Goal: Task Accomplishment & Management: Manage account settings

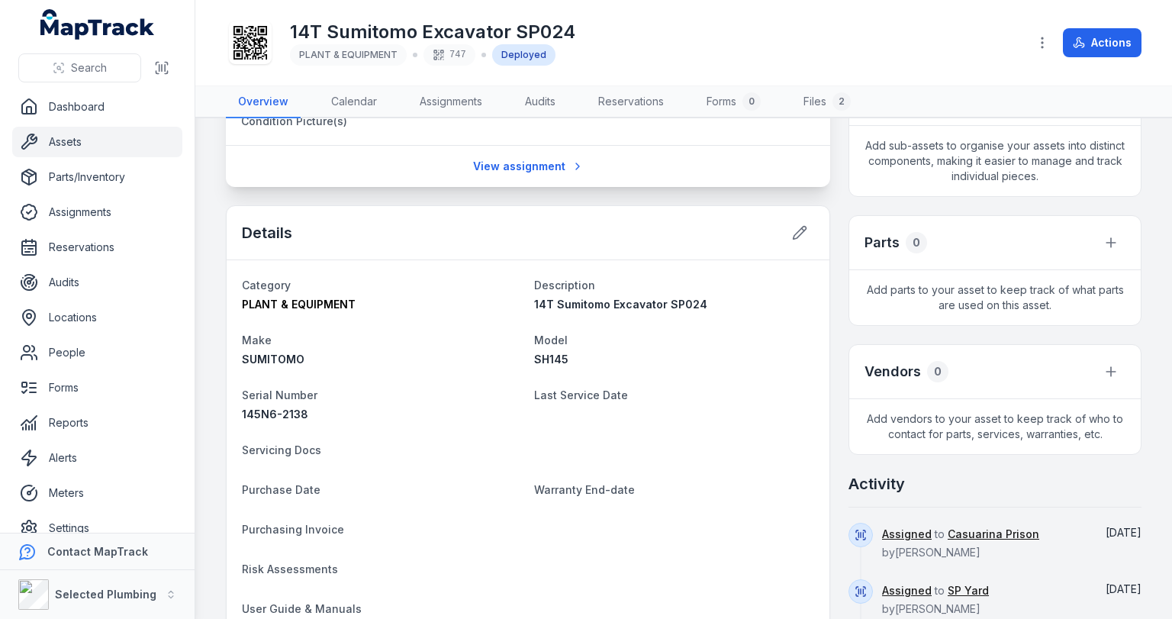
scroll to position [366, 0]
click at [792, 232] on icon at bounding box center [799, 231] width 15 height 15
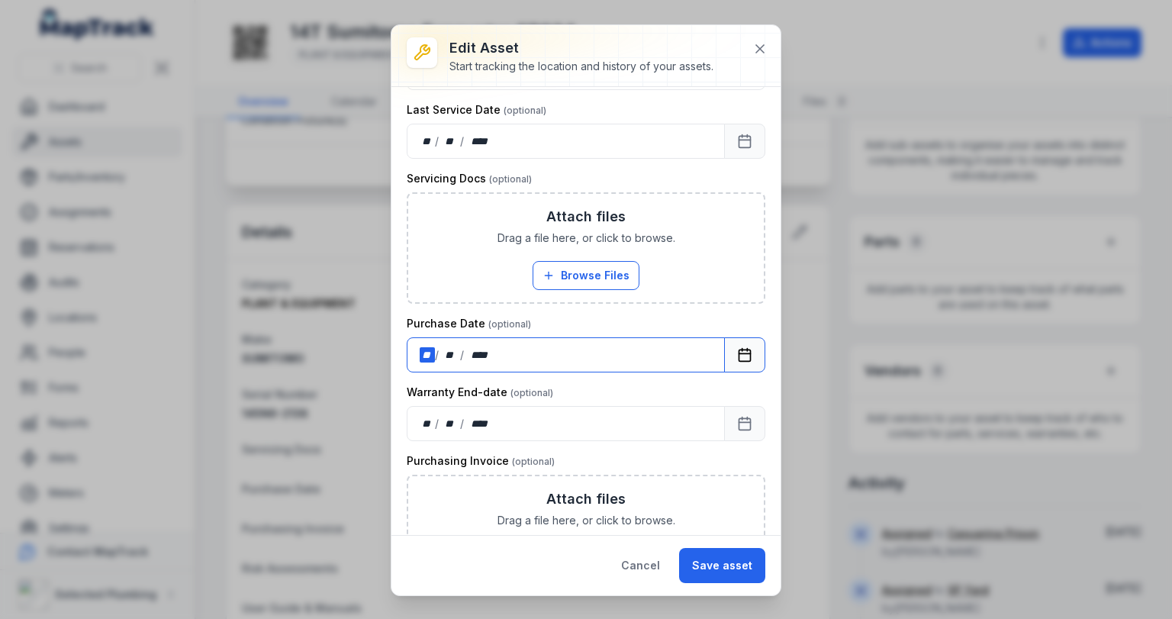
click at [436, 355] on div "/" at bounding box center [437, 354] width 5 height 15
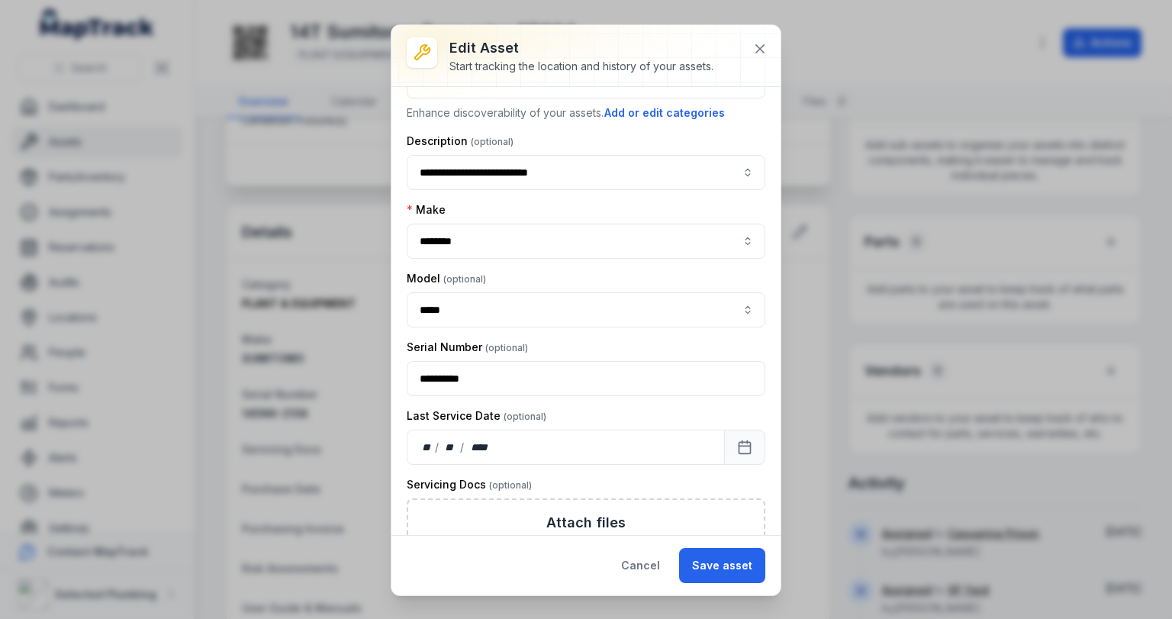
scroll to position [0, 0]
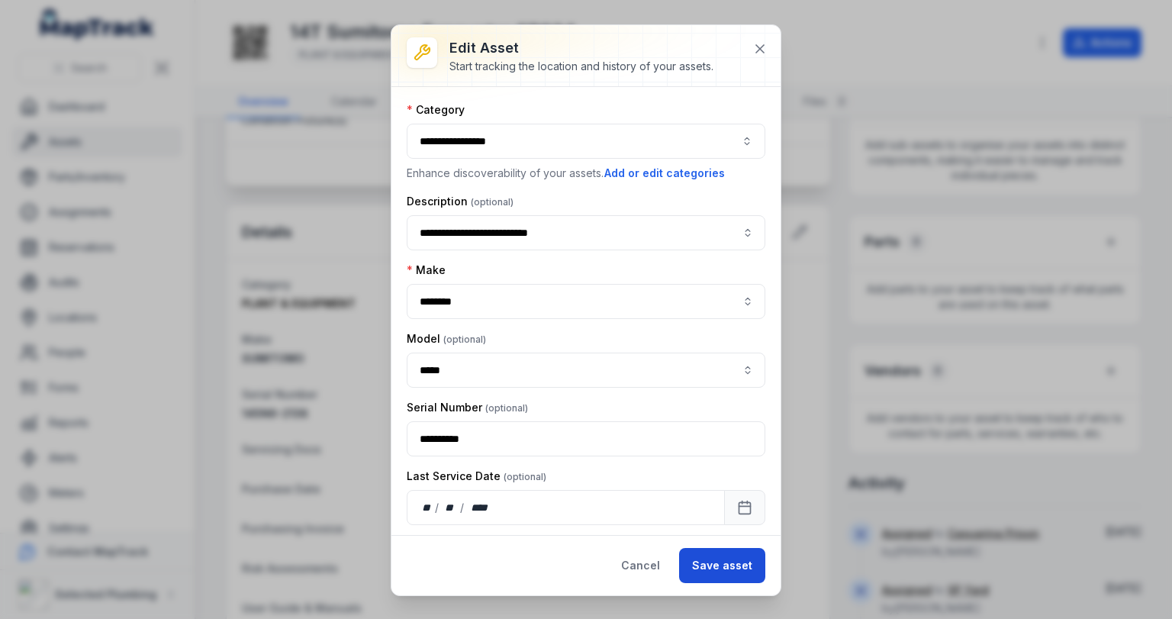
click at [714, 562] on button "Save asset" at bounding box center [722, 565] width 86 height 35
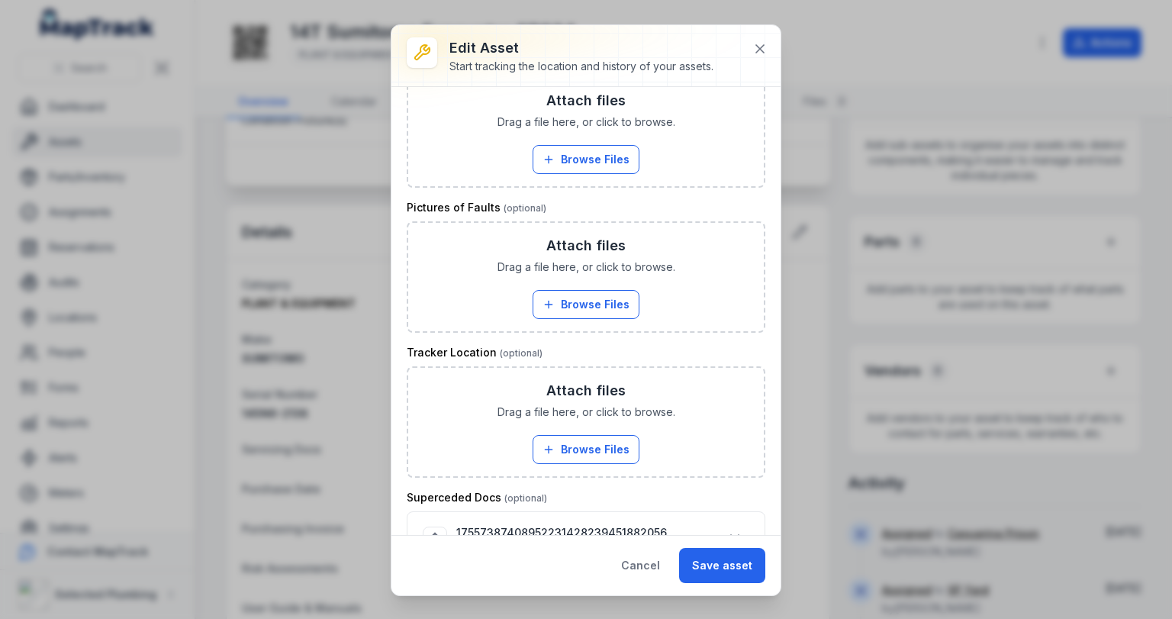
scroll to position [1460, 0]
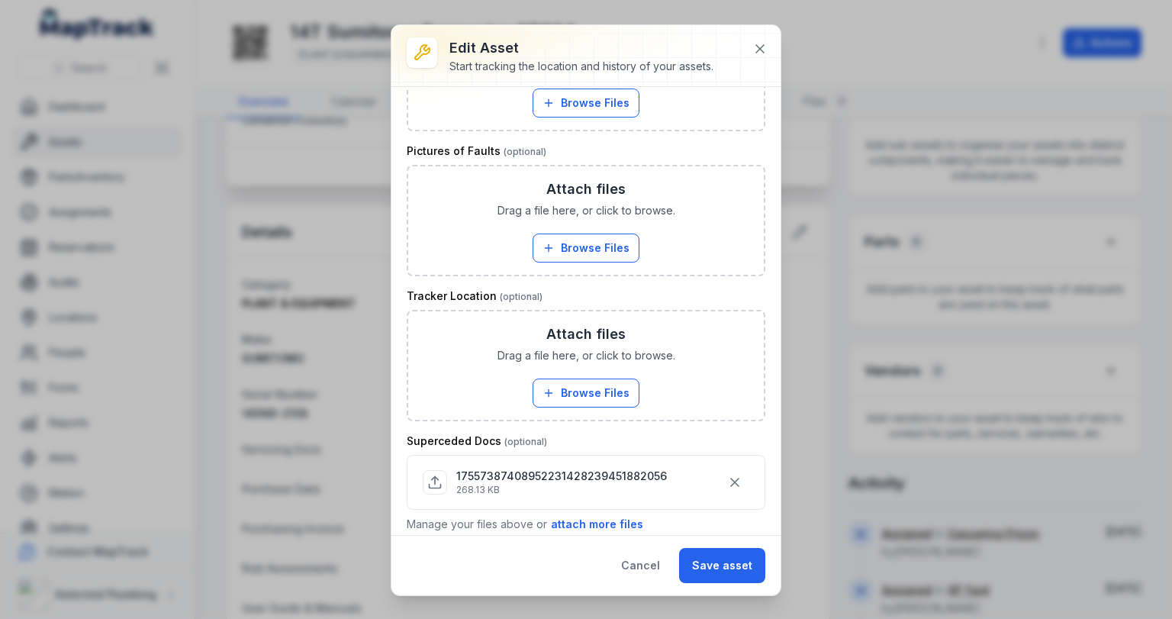
click at [537, 468] on p "17557387408952231428239451882056" at bounding box center [561, 475] width 211 height 15
click at [709, 565] on button "Save asset" at bounding box center [722, 565] width 86 height 35
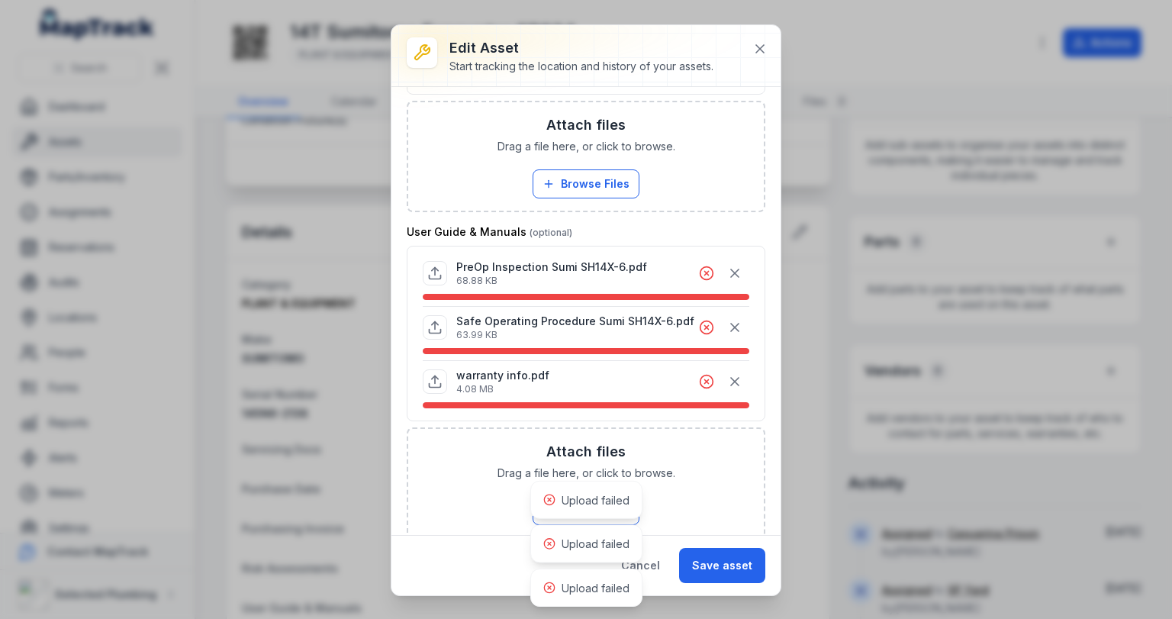
scroll to position [1033, 0]
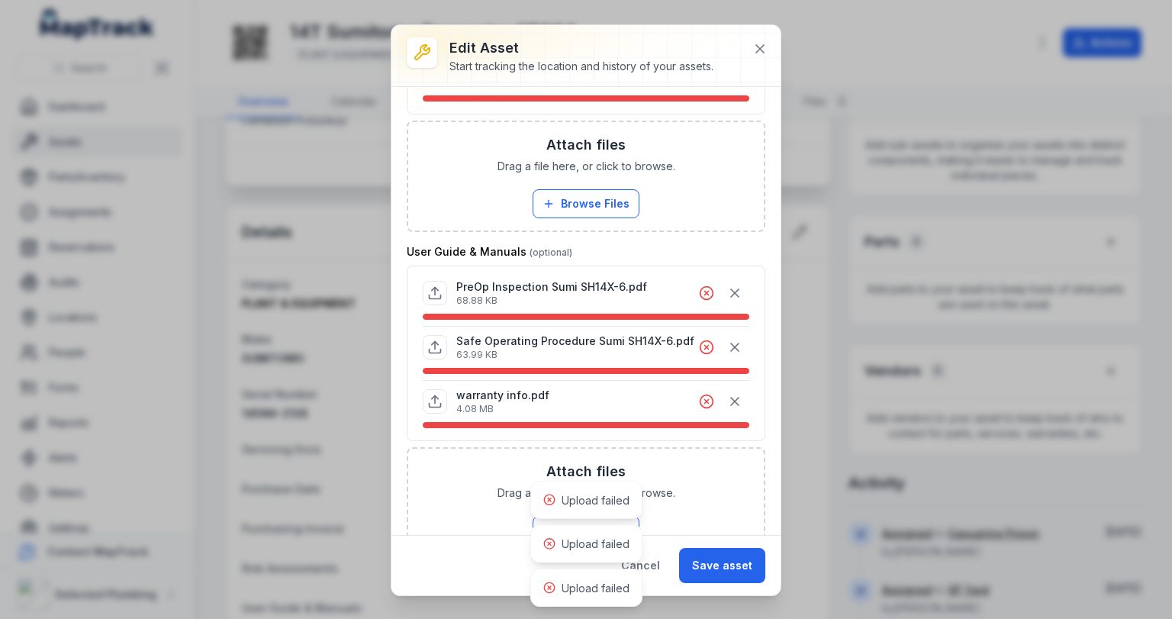
click at [700, 395] on circle at bounding box center [706, 401] width 13 height 13
click at [730, 285] on icon "button" at bounding box center [734, 292] width 15 height 15
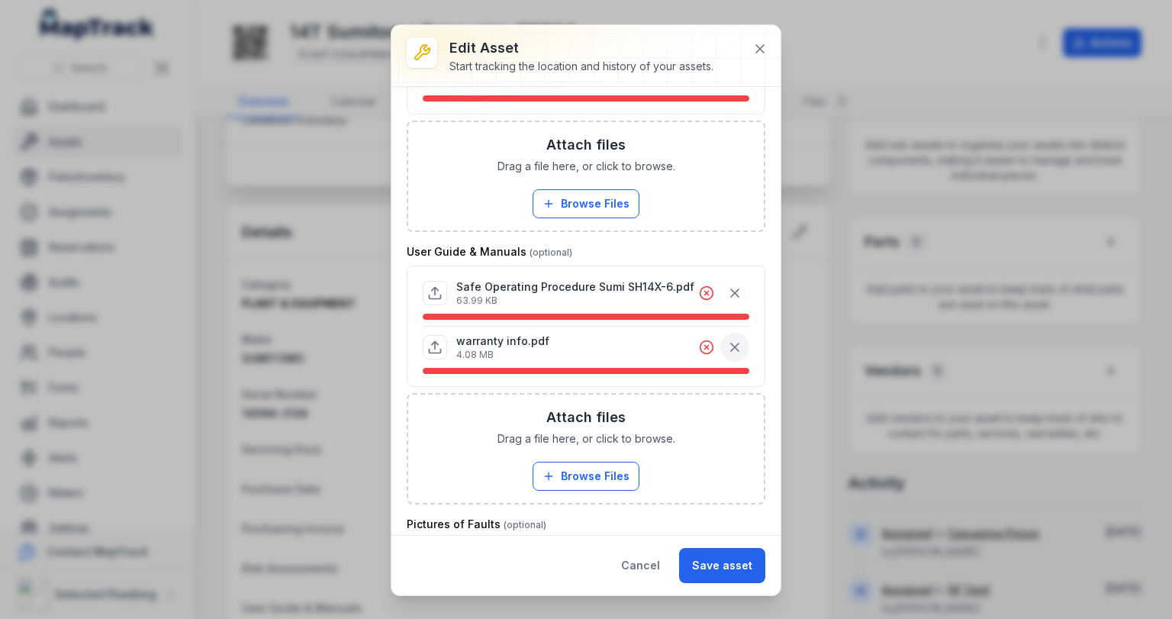
click at [727, 339] on icon "button" at bounding box center [734, 346] width 15 height 15
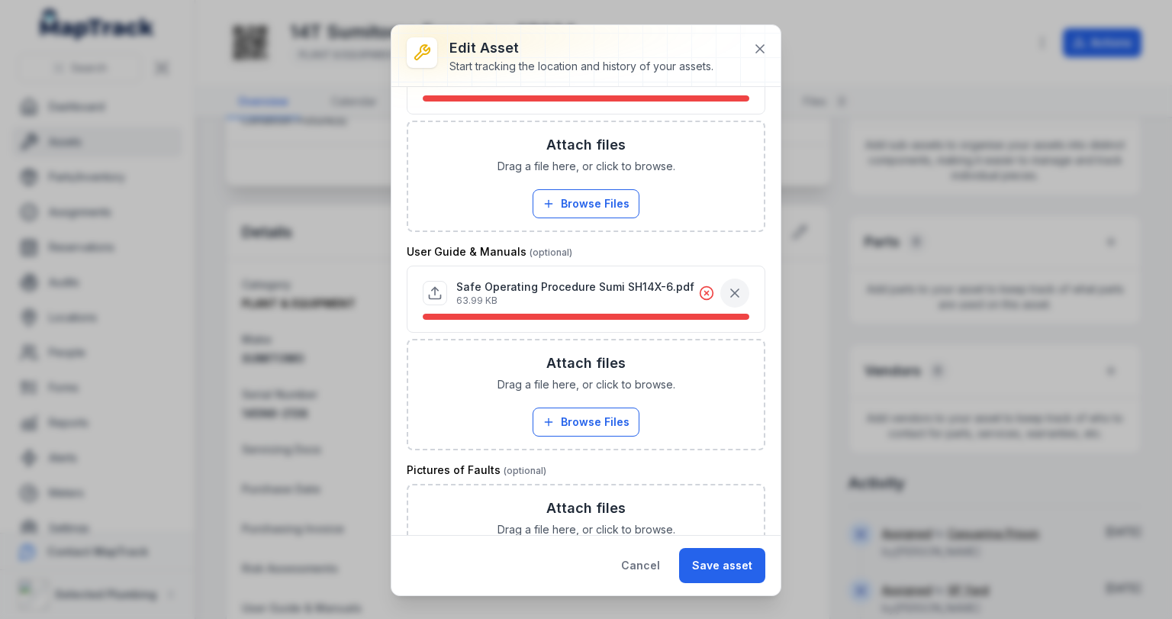
click at [731, 289] on icon "button" at bounding box center [735, 293] width 8 height 8
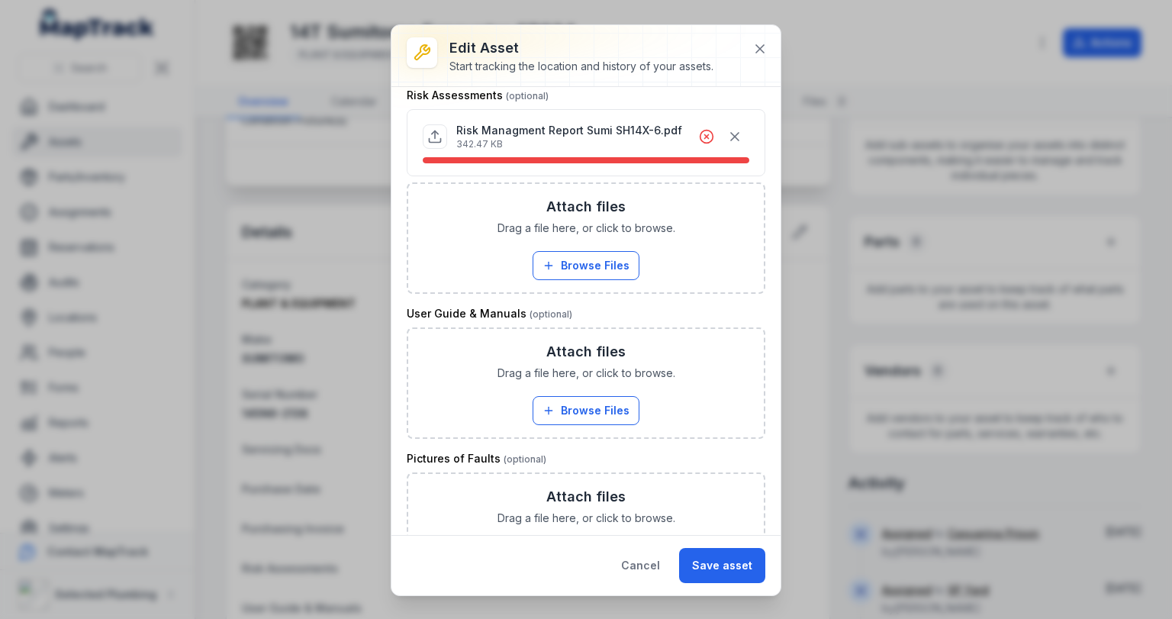
scroll to position [789, 0]
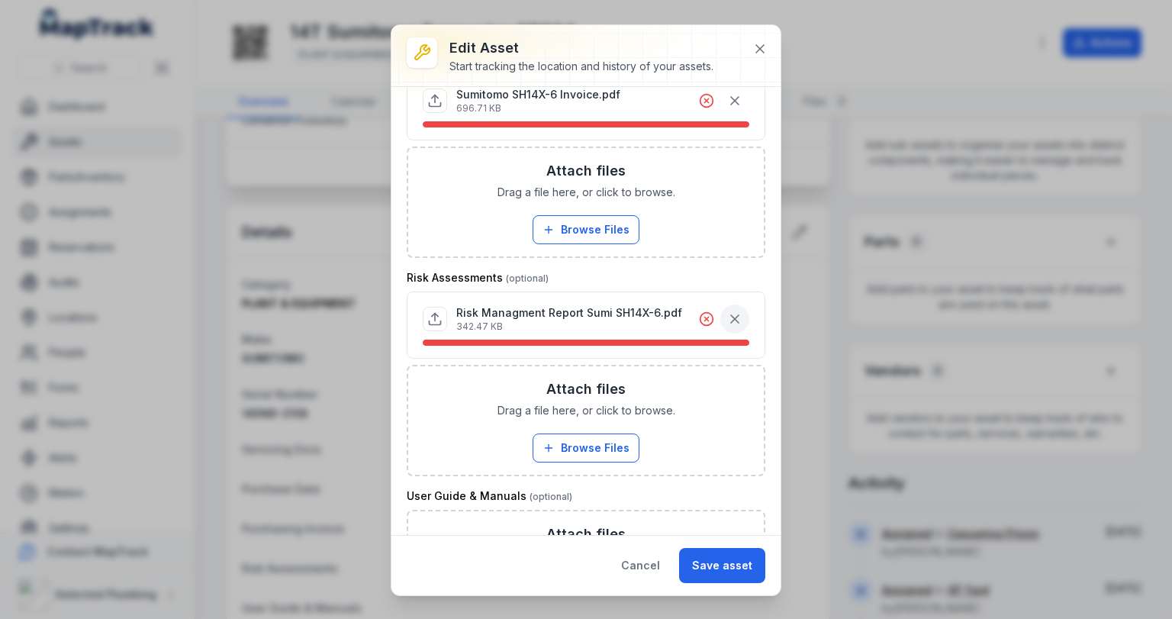
click at [727, 311] on icon "button" at bounding box center [734, 318] width 15 height 15
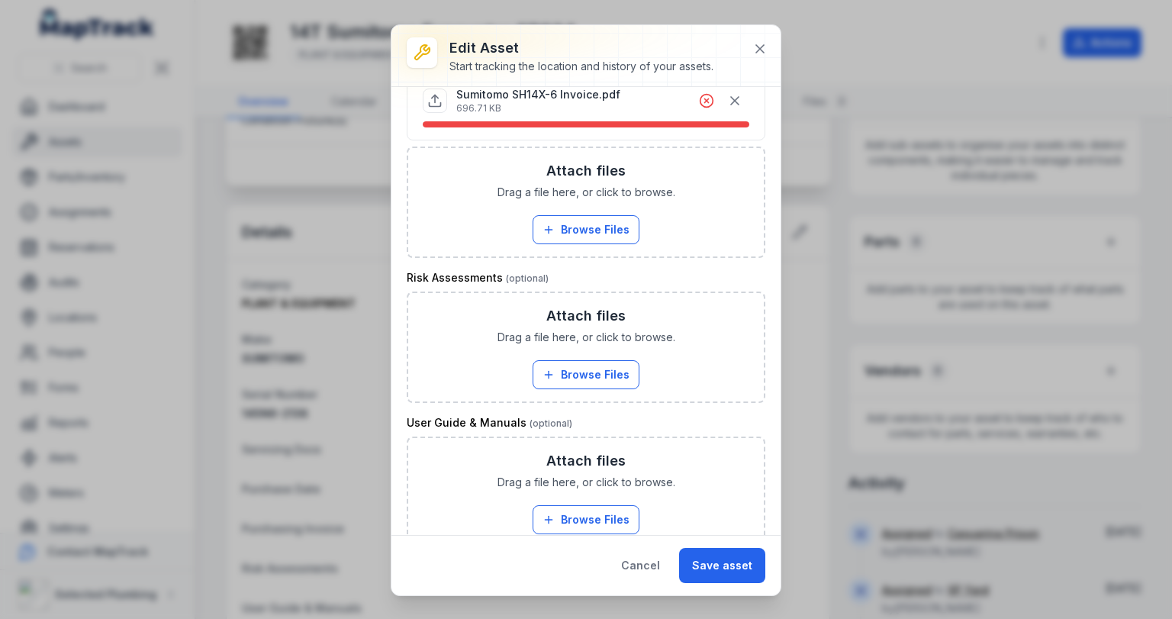
scroll to position [606, 0]
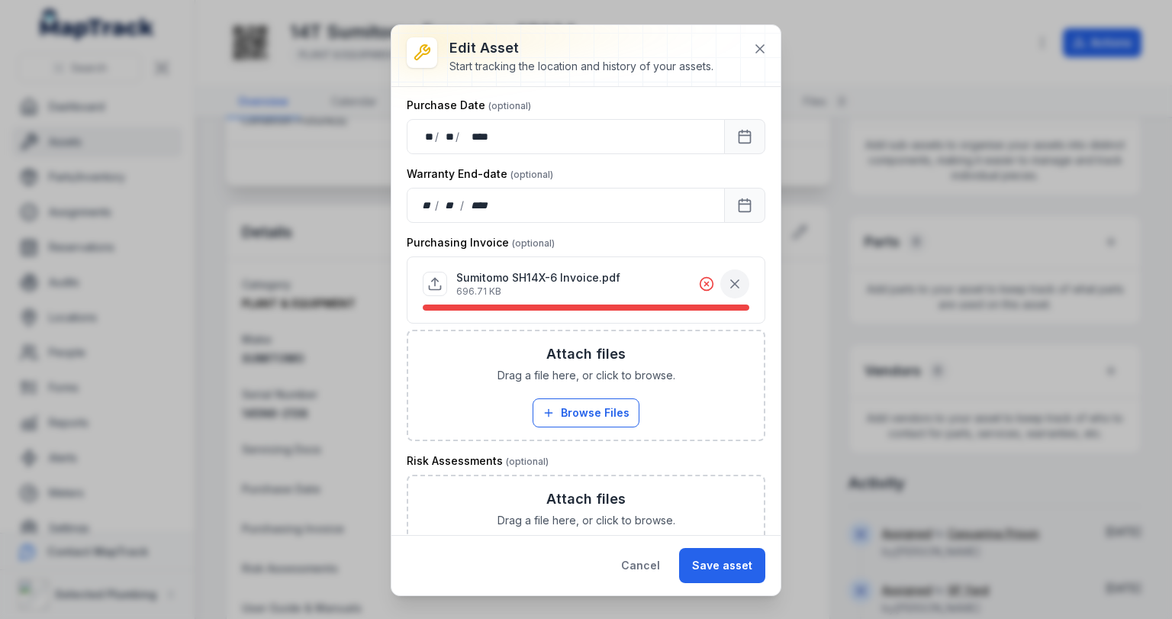
click at [731, 281] on icon "button" at bounding box center [735, 284] width 8 height 8
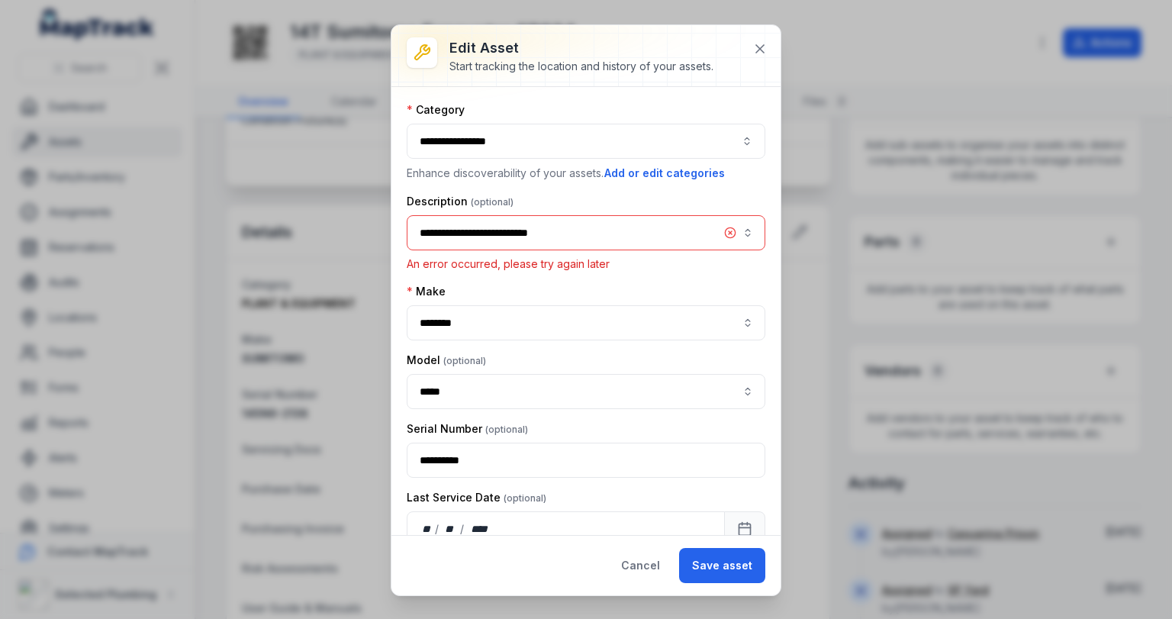
scroll to position [0, 0]
click at [703, 151] on div "**********" at bounding box center [586, 141] width 359 height 35
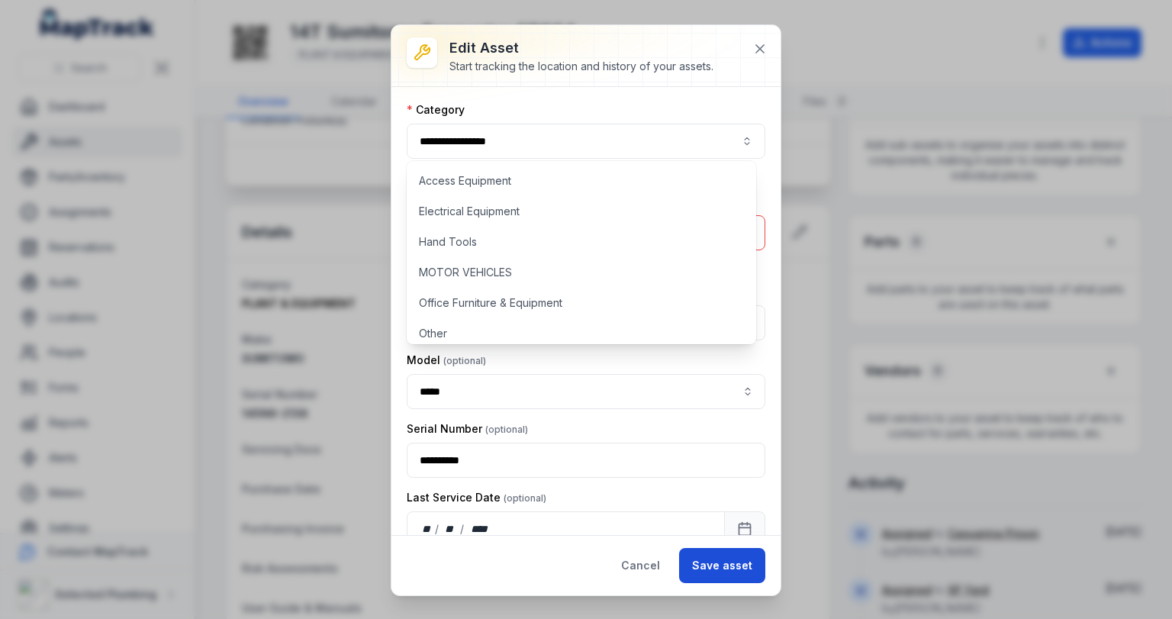
click at [708, 558] on button "Save asset" at bounding box center [722, 565] width 86 height 35
